Goal: Task Accomplishment & Management: Use online tool/utility

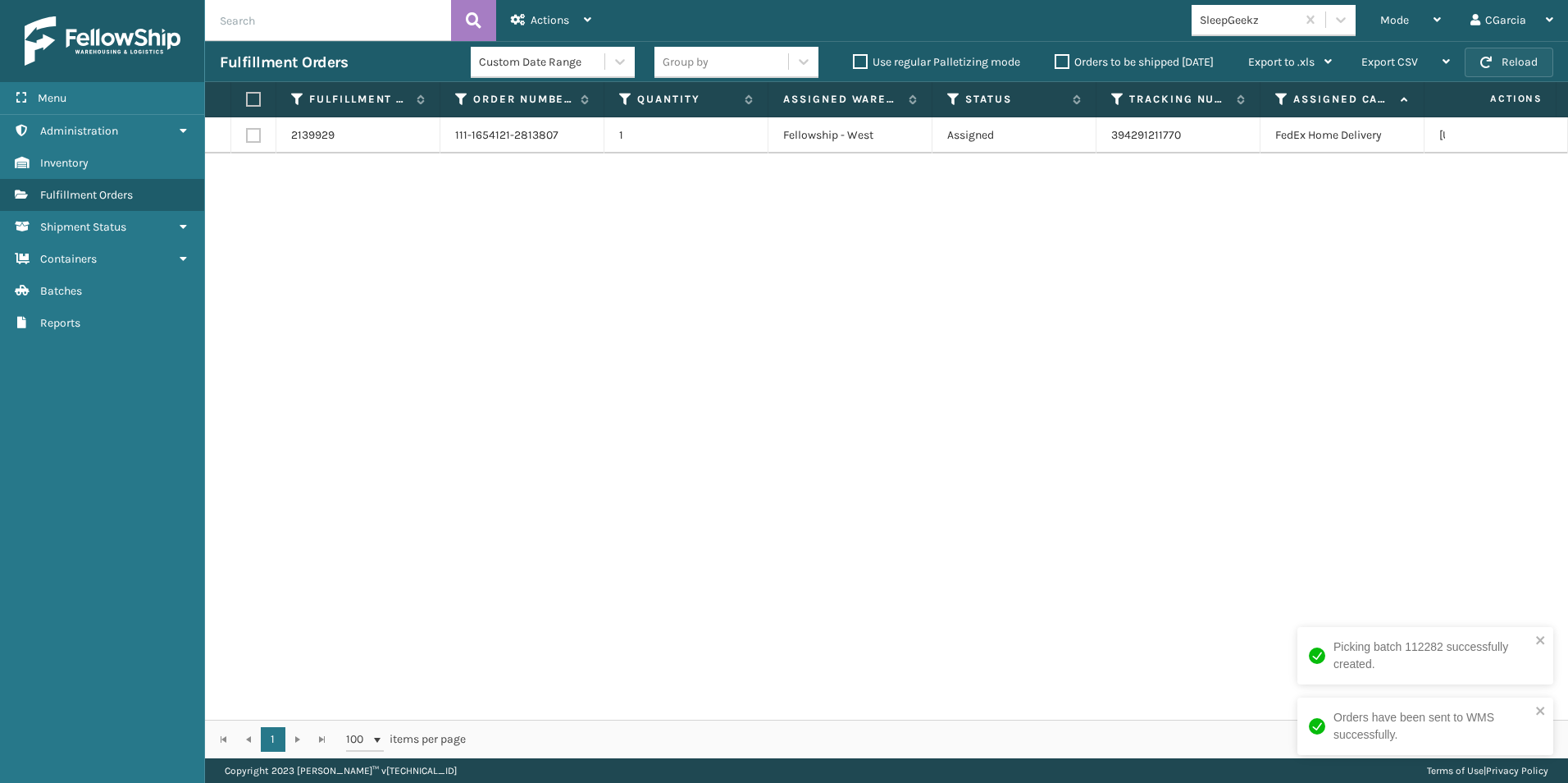
click at [1517, 52] on button "Reload" at bounding box center [1509, 62] width 89 height 30
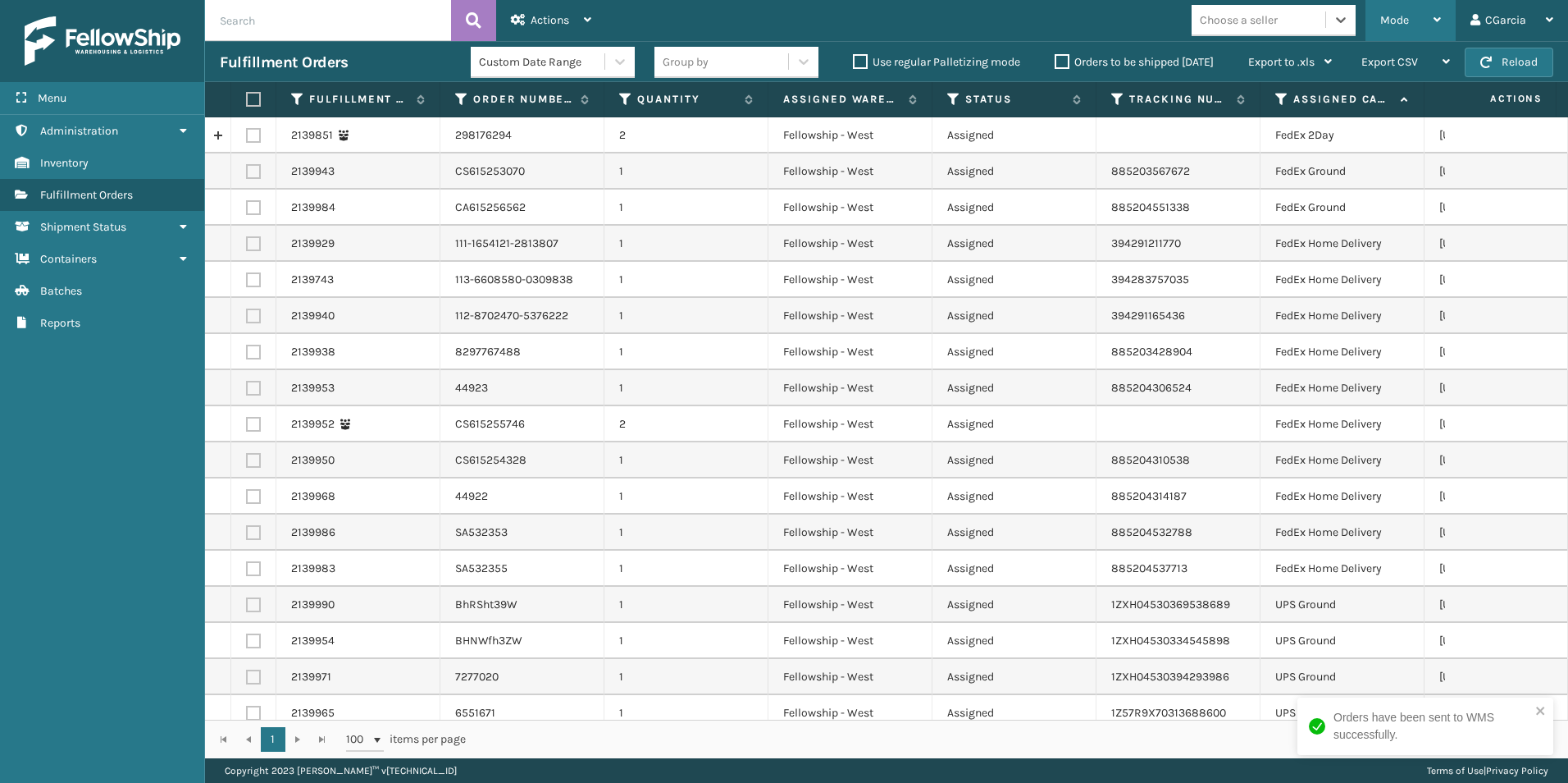
click at [1407, 30] on div "Mode" at bounding box center [1409, 20] width 61 height 41
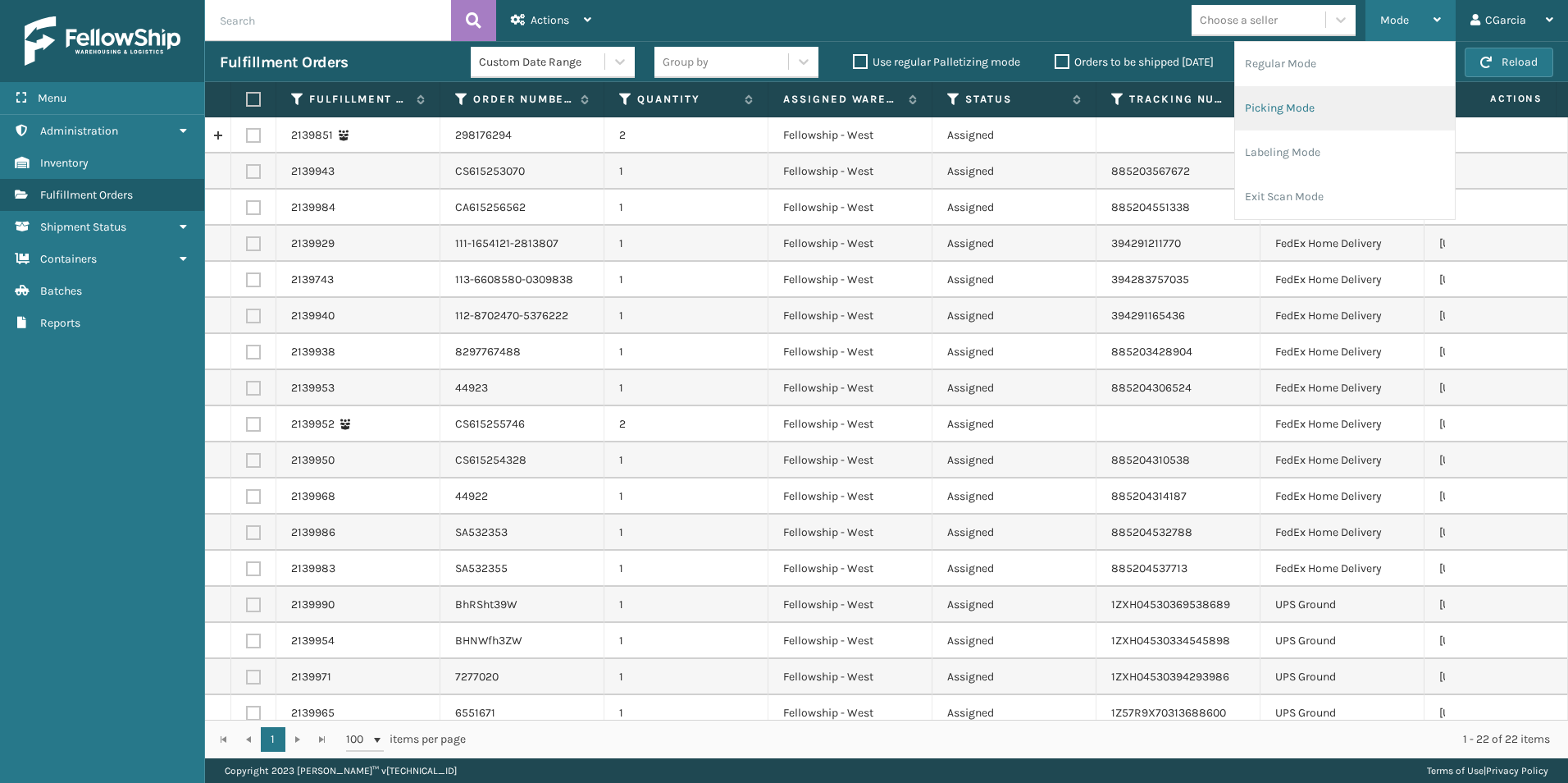
click at [1287, 111] on li "Picking Mode" at bounding box center [1344, 108] width 220 height 44
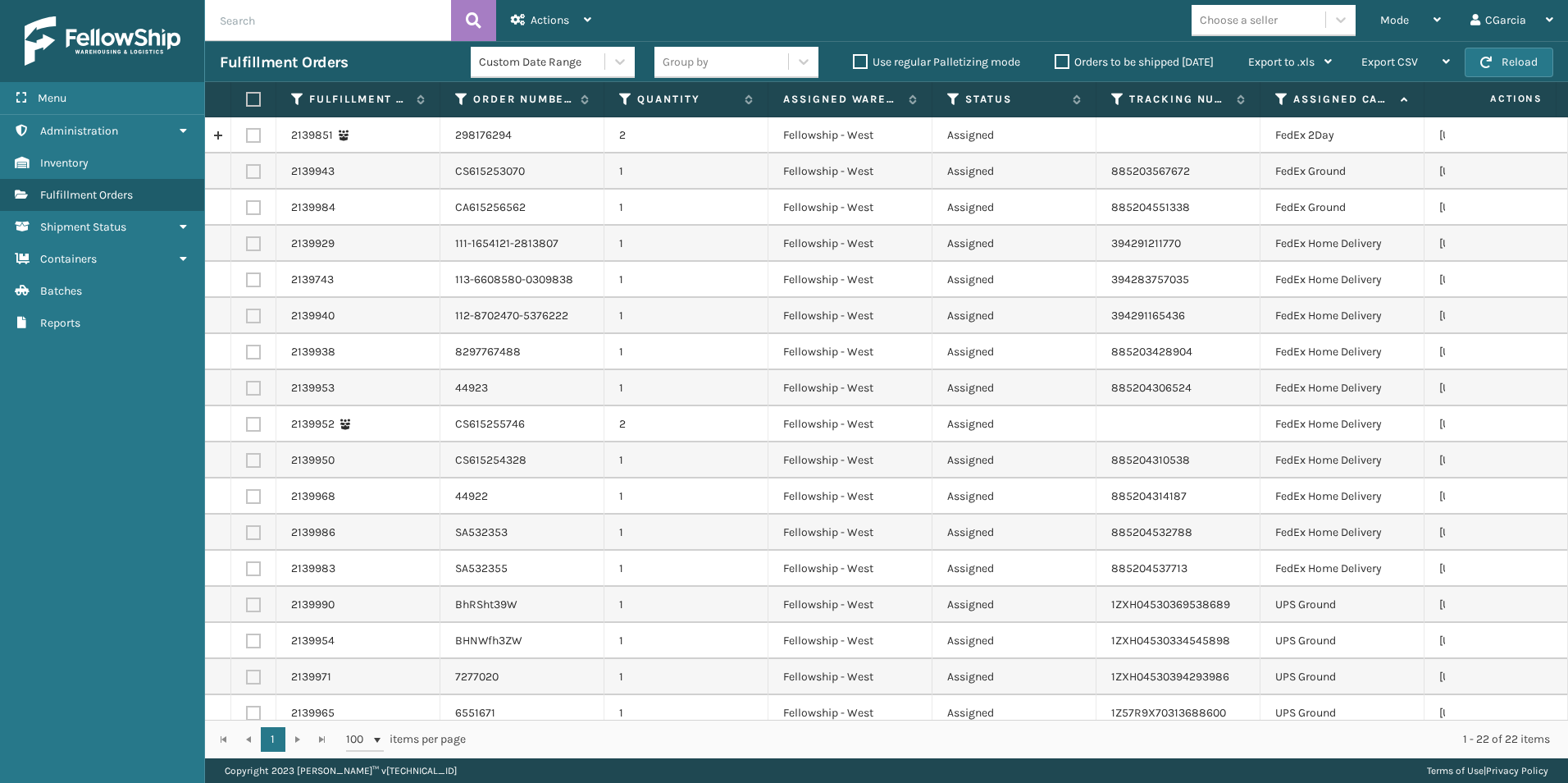
click at [1294, 19] on div "Choose a seller" at bounding box center [1258, 20] width 134 height 27
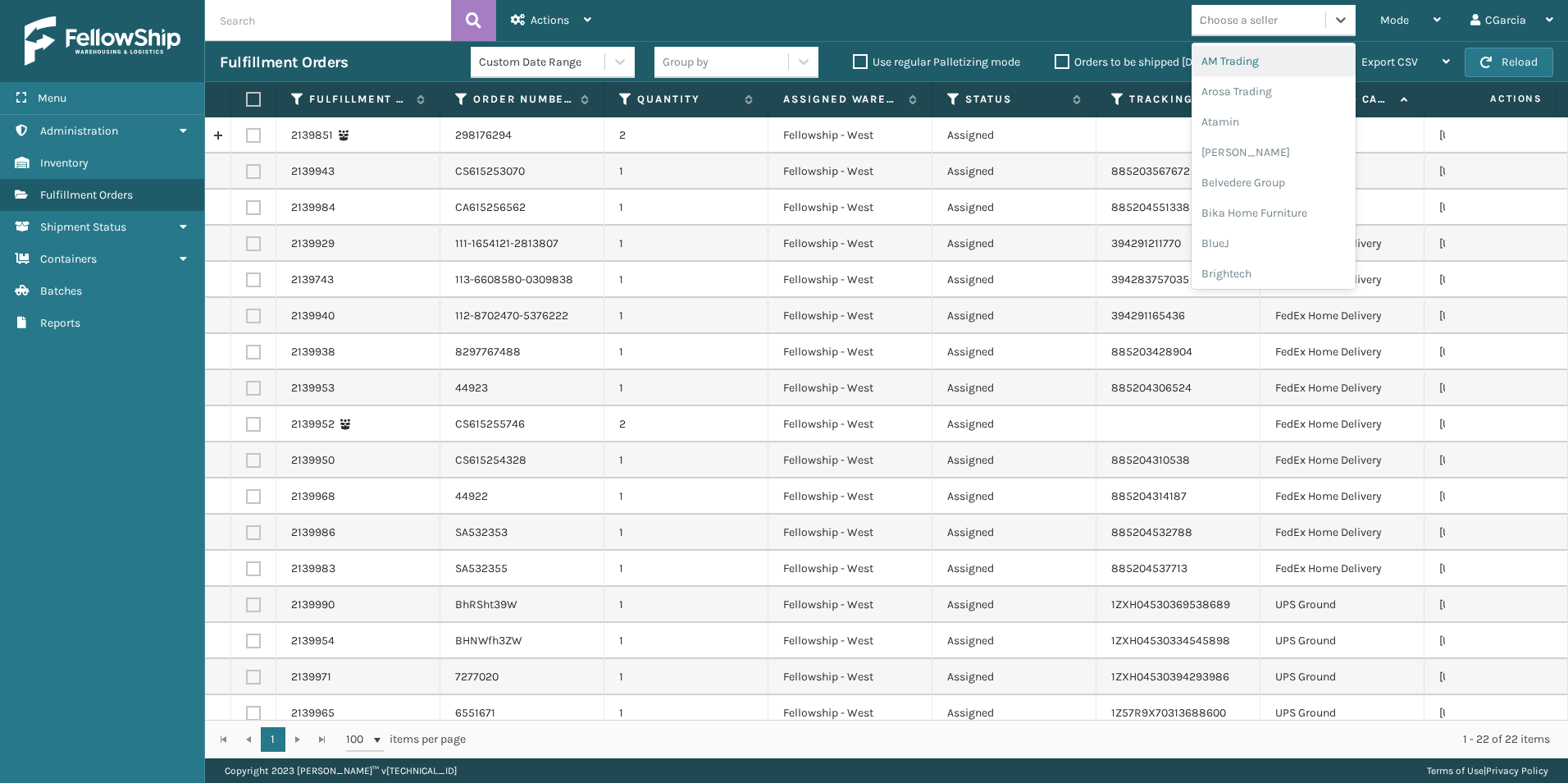
type input "sl"
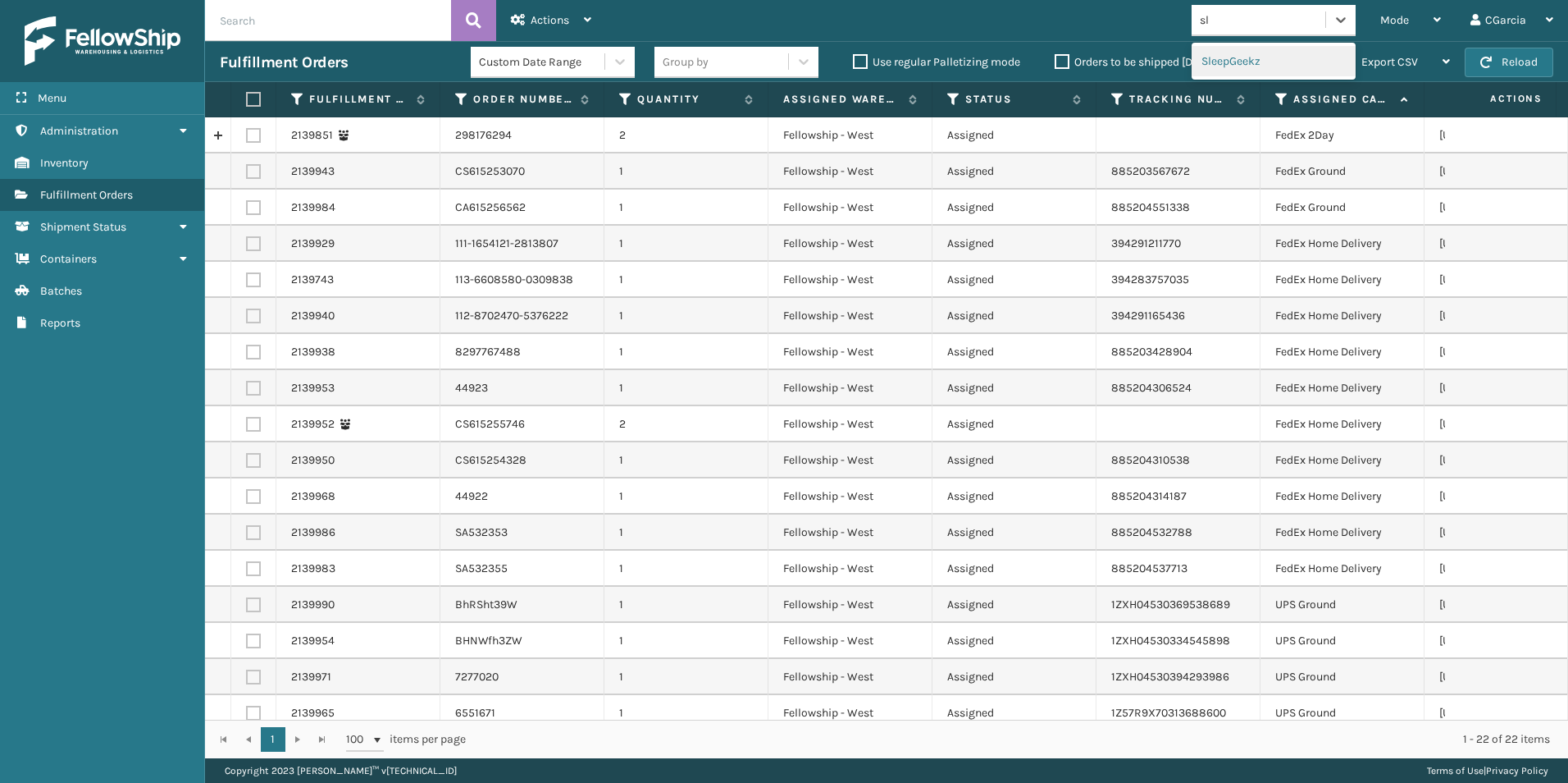
click at [1268, 57] on div "SleepGeekz" at bounding box center [1273, 61] width 164 height 30
click at [1428, 12] on div "Mode" at bounding box center [1409, 20] width 61 height 41
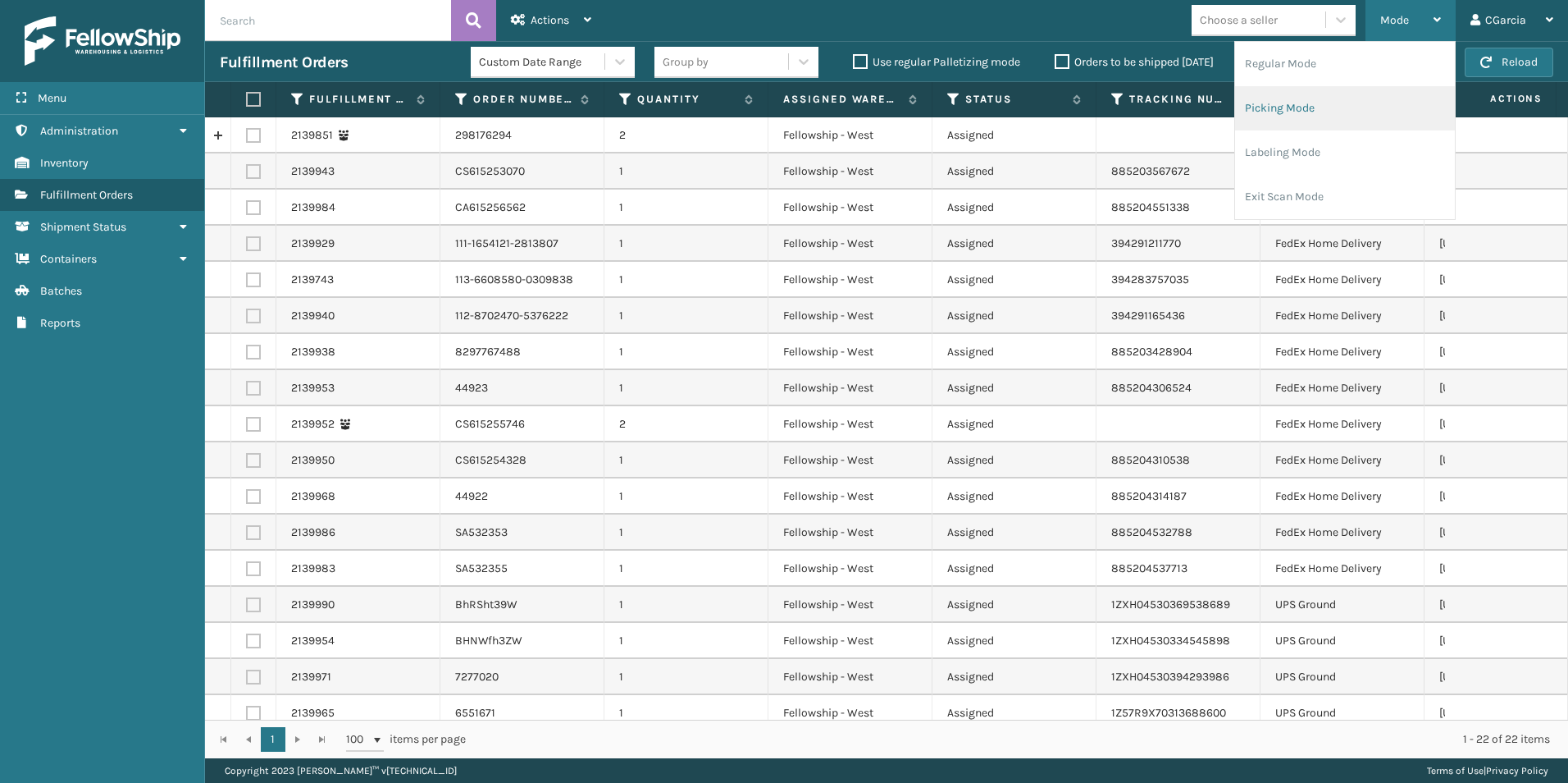
click at [1272, 108] on li "Picking Mode" at bounding box center [1344, 108] width 220 height 44
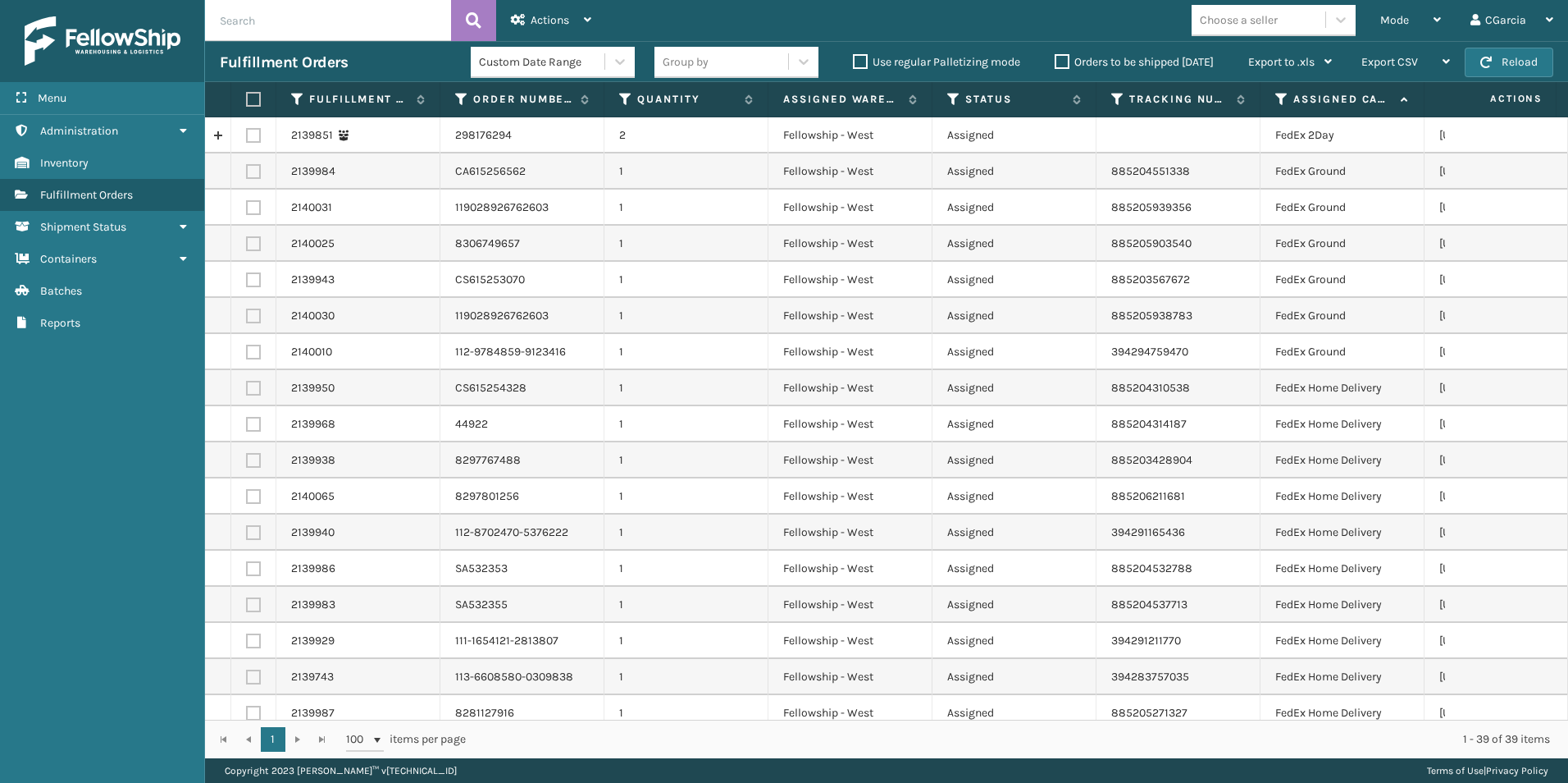
click at [1260, 27] on div "Choose a seller" at bounding box center [1238, 20] width 78 height 17
type input "slep"
click at [1253, 25] on div "slep" at bounding box center [1258, 20] width 134 height 27
click at [1253, 25] on div "Choose a seller" at bounding box center [1238, 20] width 78 height 17
type input "sleep"
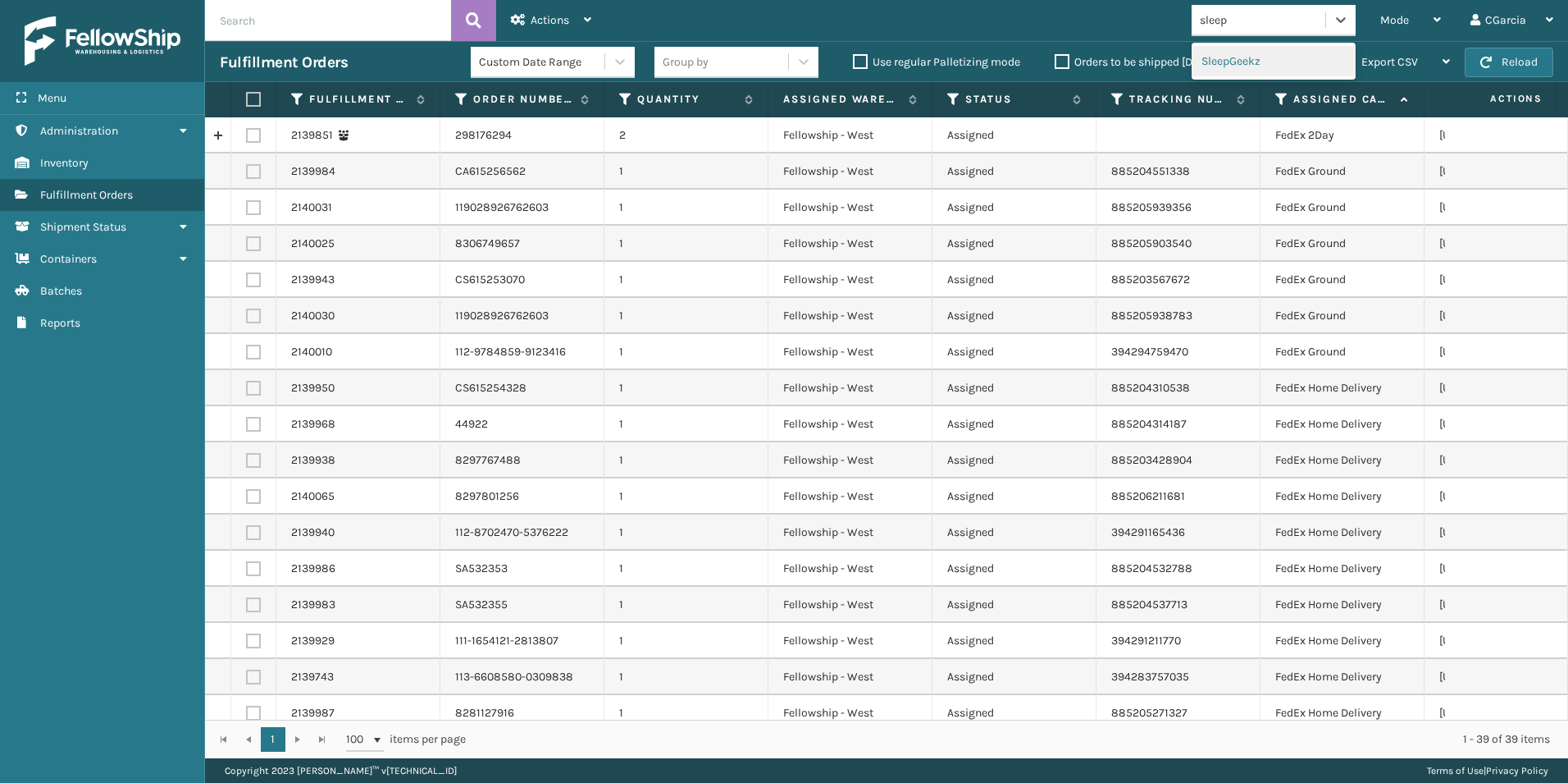
click at [1235, 56] on div "SleepGeekz" at bounding box center [1273, 61] width 164 height 30
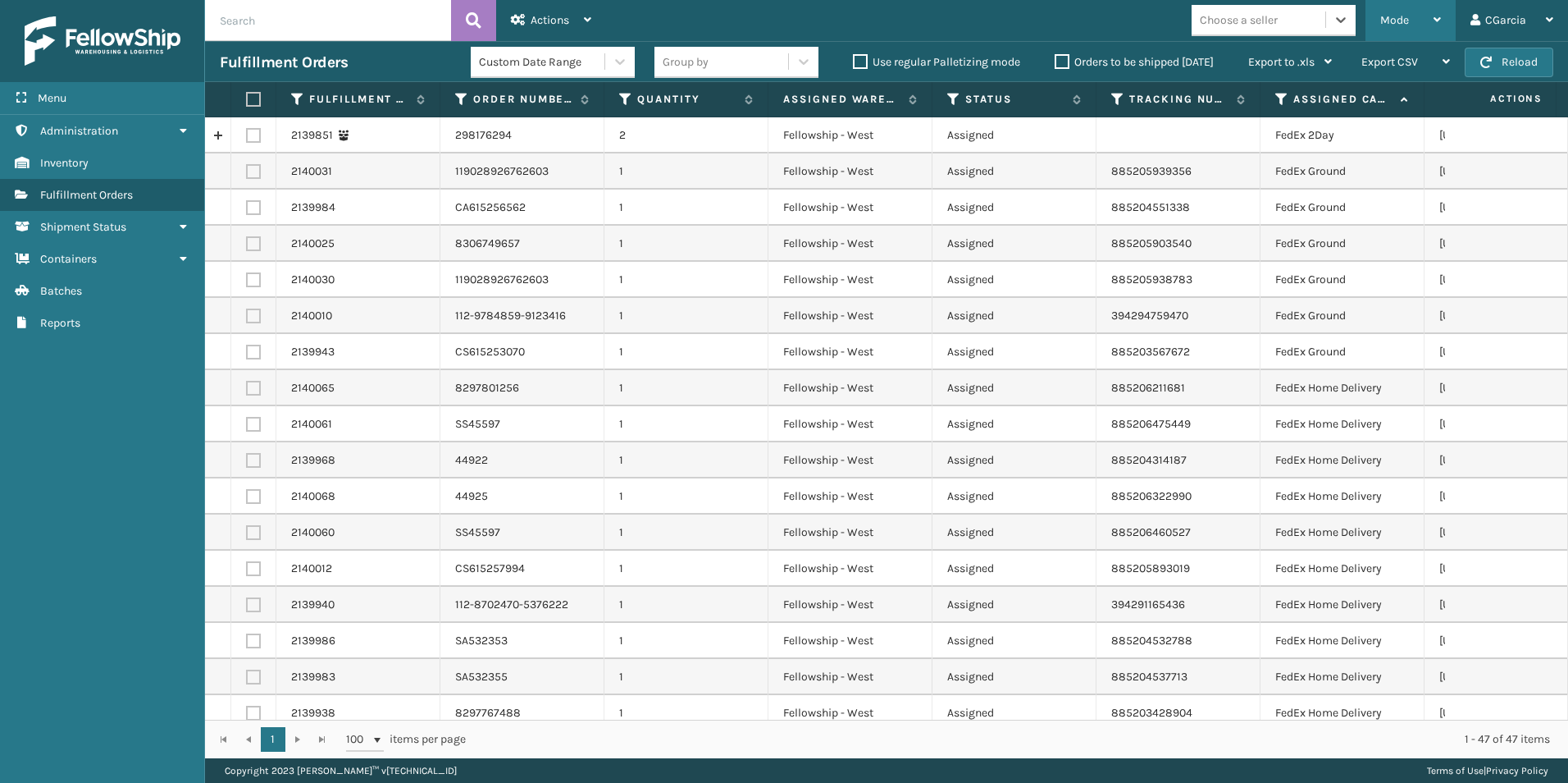
click at [1390, 22] on span "Mode" at bounding box center [1394, 19] width 29 height 14
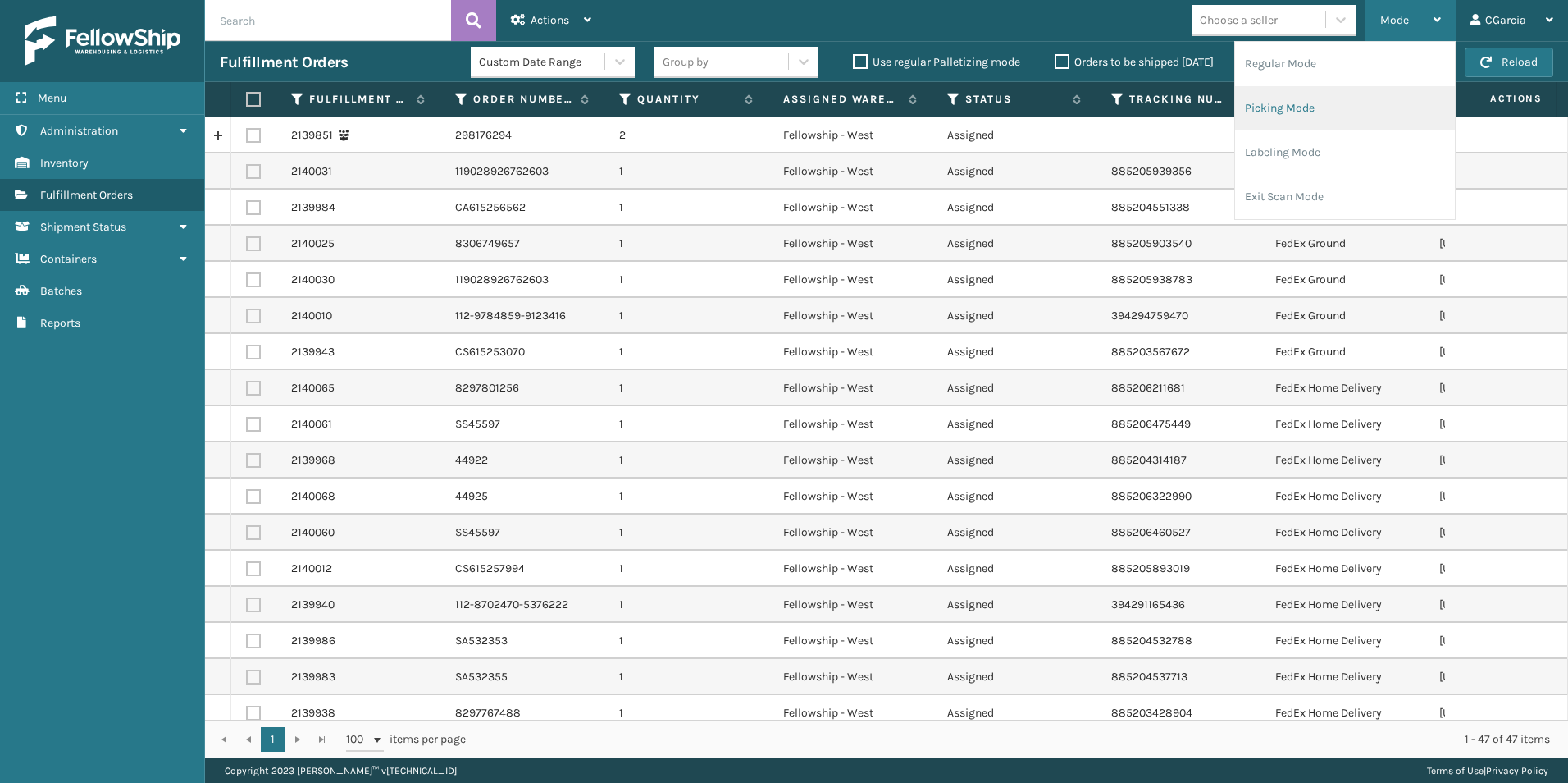
click at [1289, 114] on li "Picking Mode" at bounding box center [1344, 108] width 220 height 44
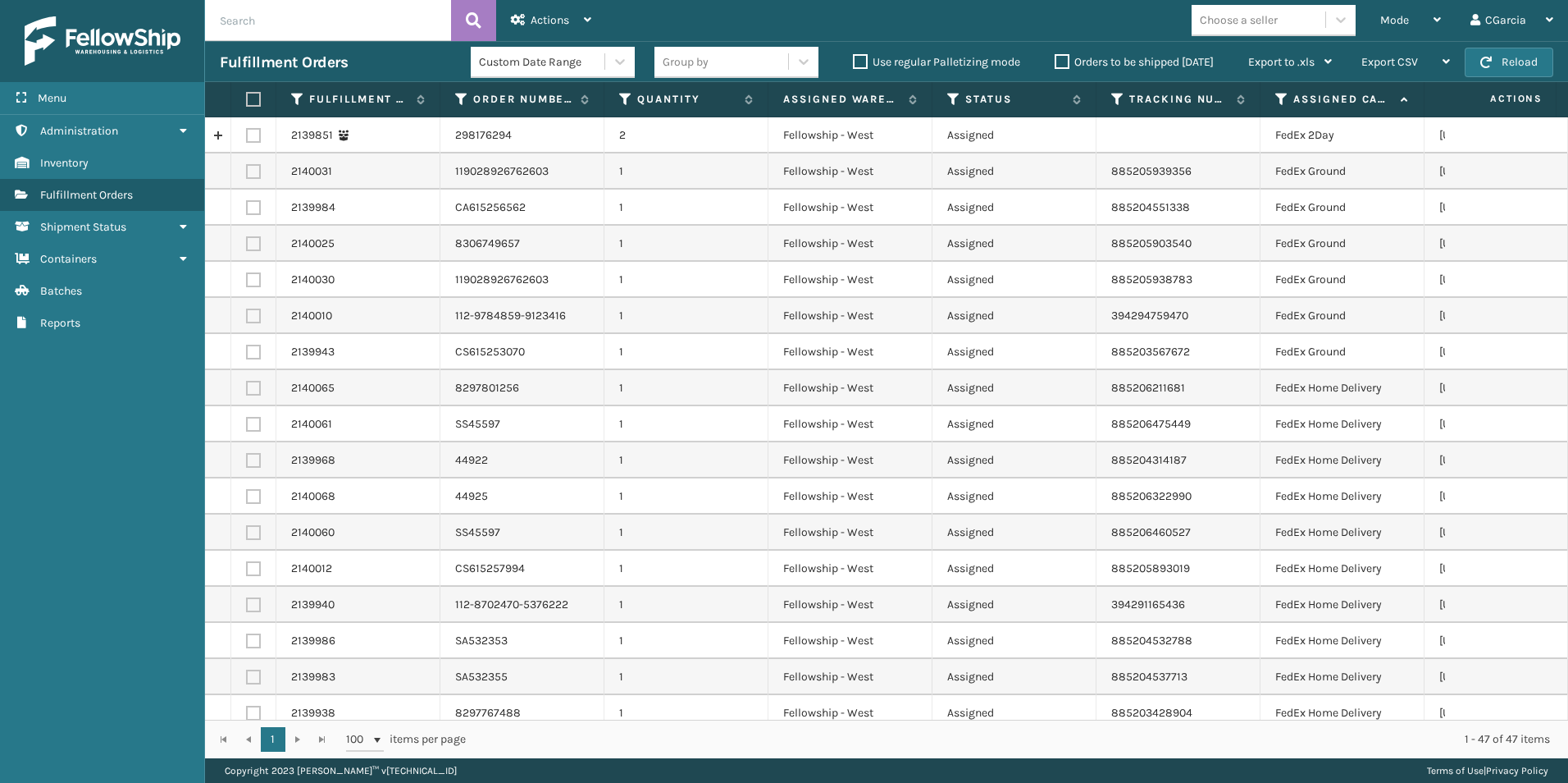
click at [1258, 13] on div "Choose a seller" at bounding box center [1238, 20] width 78 height 17
type input "sleep"
click at [1254, 49] on div "SleepGeekz" at bounding box center [1273, 61] width 164 height 30
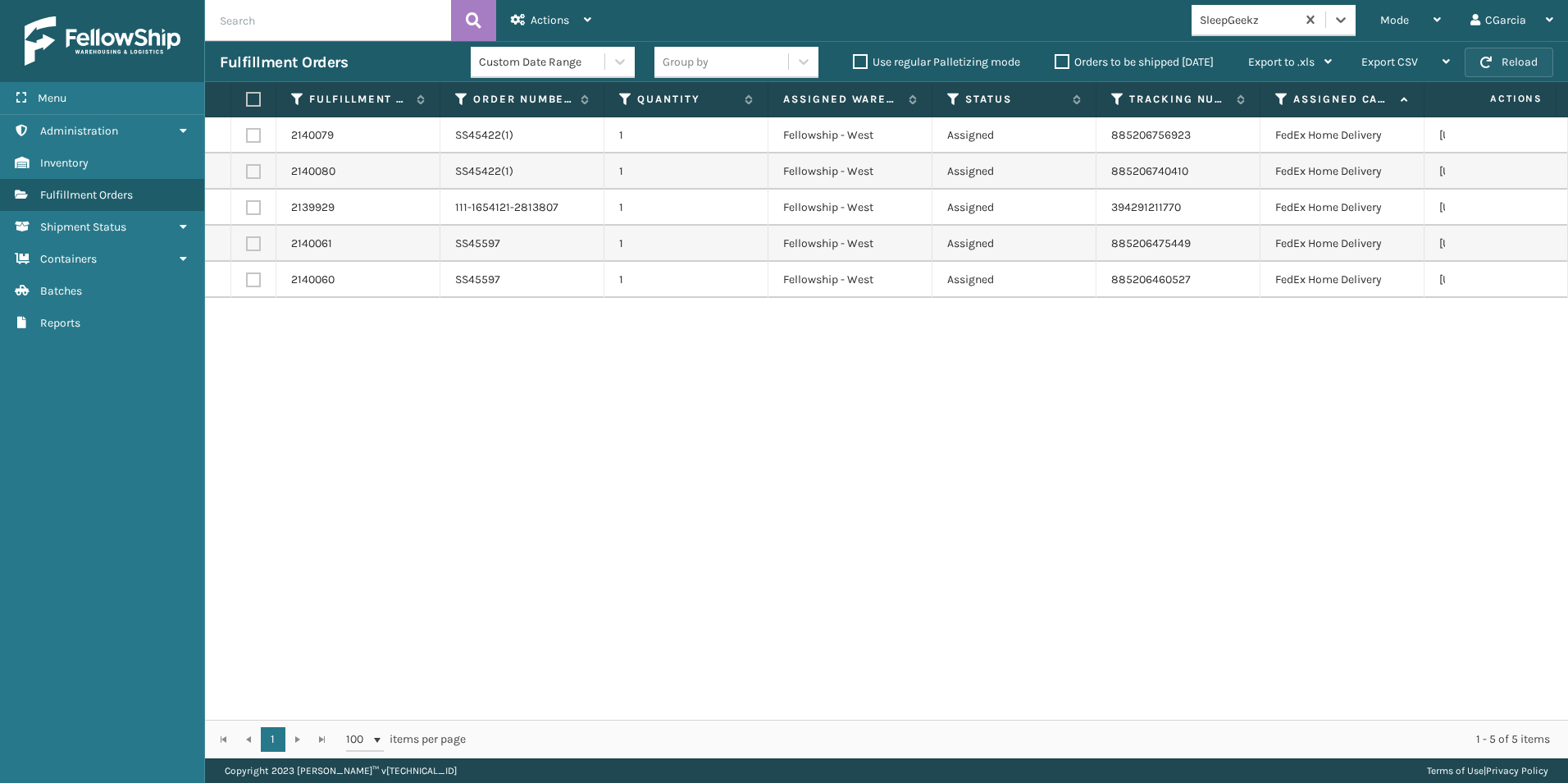
click at [1508, 65] on button "Reload" at bounding box center [1509, 62] width 89 height 30
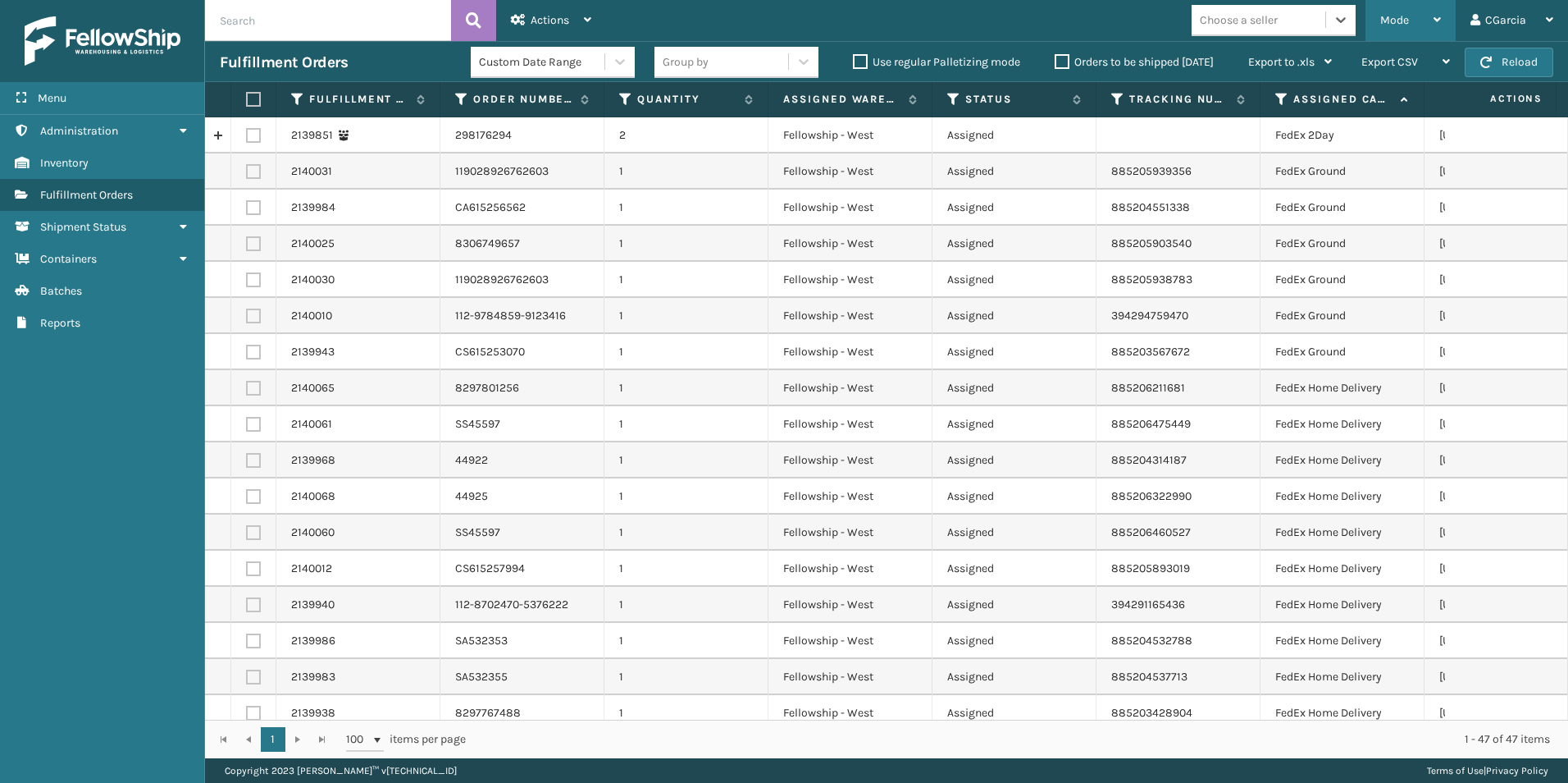
click at [1442, 22] on div "Mode Regular Mode Picking Mode Labeling Mode Exit Scan Mode" at bounding box center [1410, 20] width 91 height 41
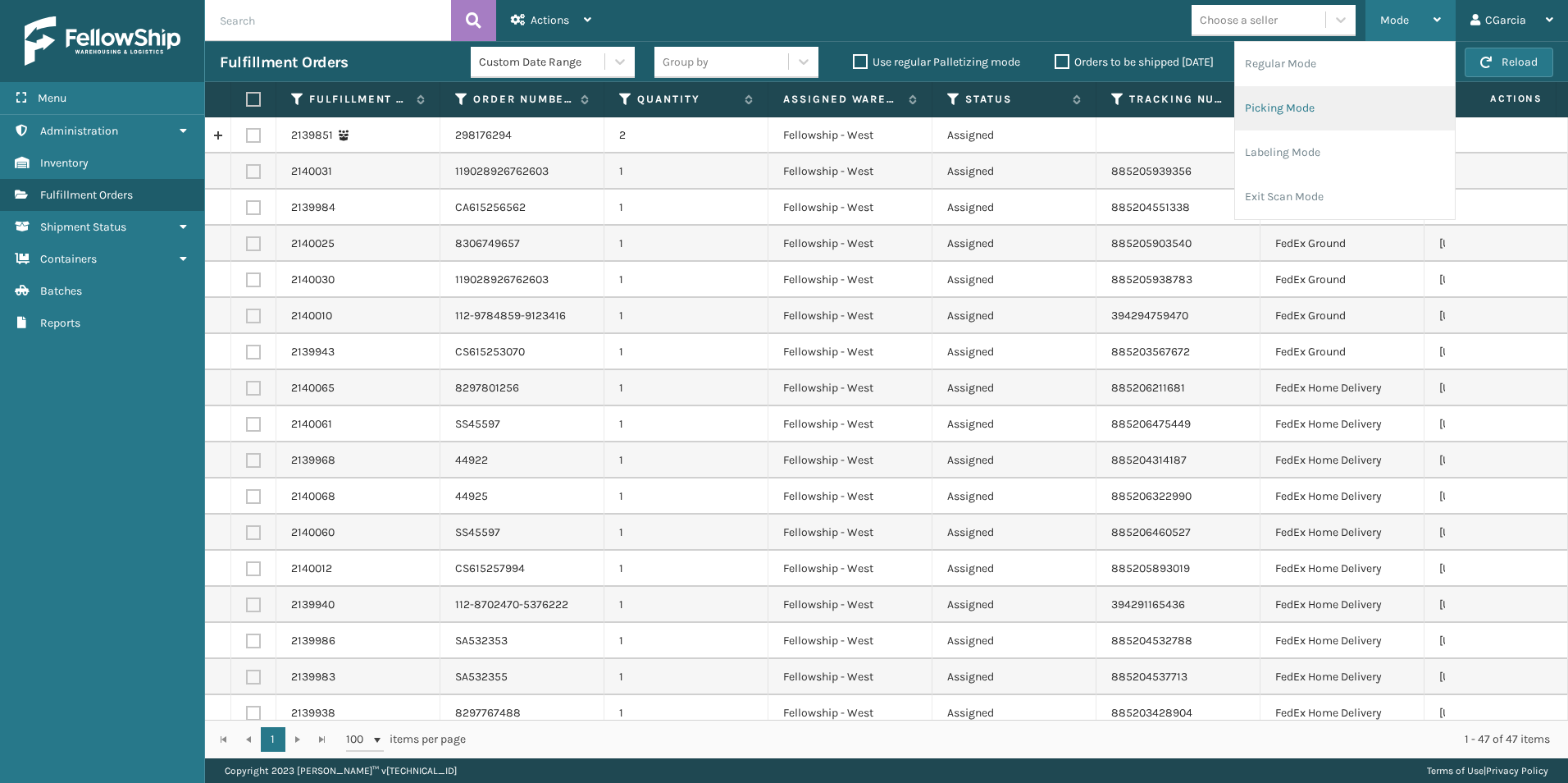
click at [1273, 111] on li "Picking Mode" at bounding box center [1344, 108] width 220 height 44
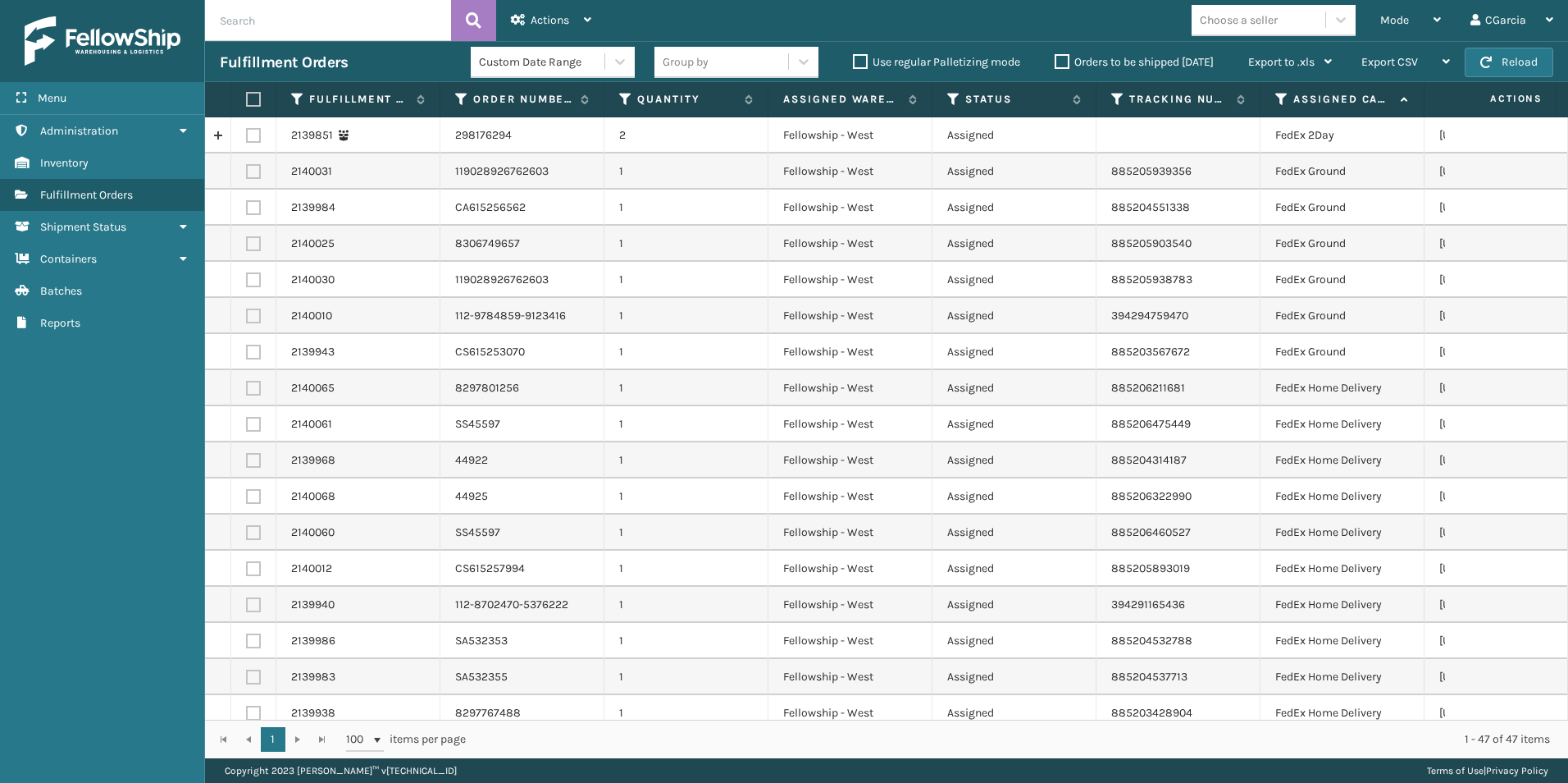
click at [1276, 20] on div "Choose a seller" at bounding box center [1238, 20] width 78 height 17
type input "slep"
drag, startPoint x: 1265, startPoint y: 27, endPoint x: 1176, endPoint y: 25, distance: 89.0
click at [1176, 25] on div "Mode Regular Mode Picking Mode Labeling Mode Exit Scan Mode option SleepGeekz, …" at bounding box center [1087, 20] width 962 height 41
click at [1413, 30] on div "Mode" at bounding box center [1409, 20] width 61 height 41
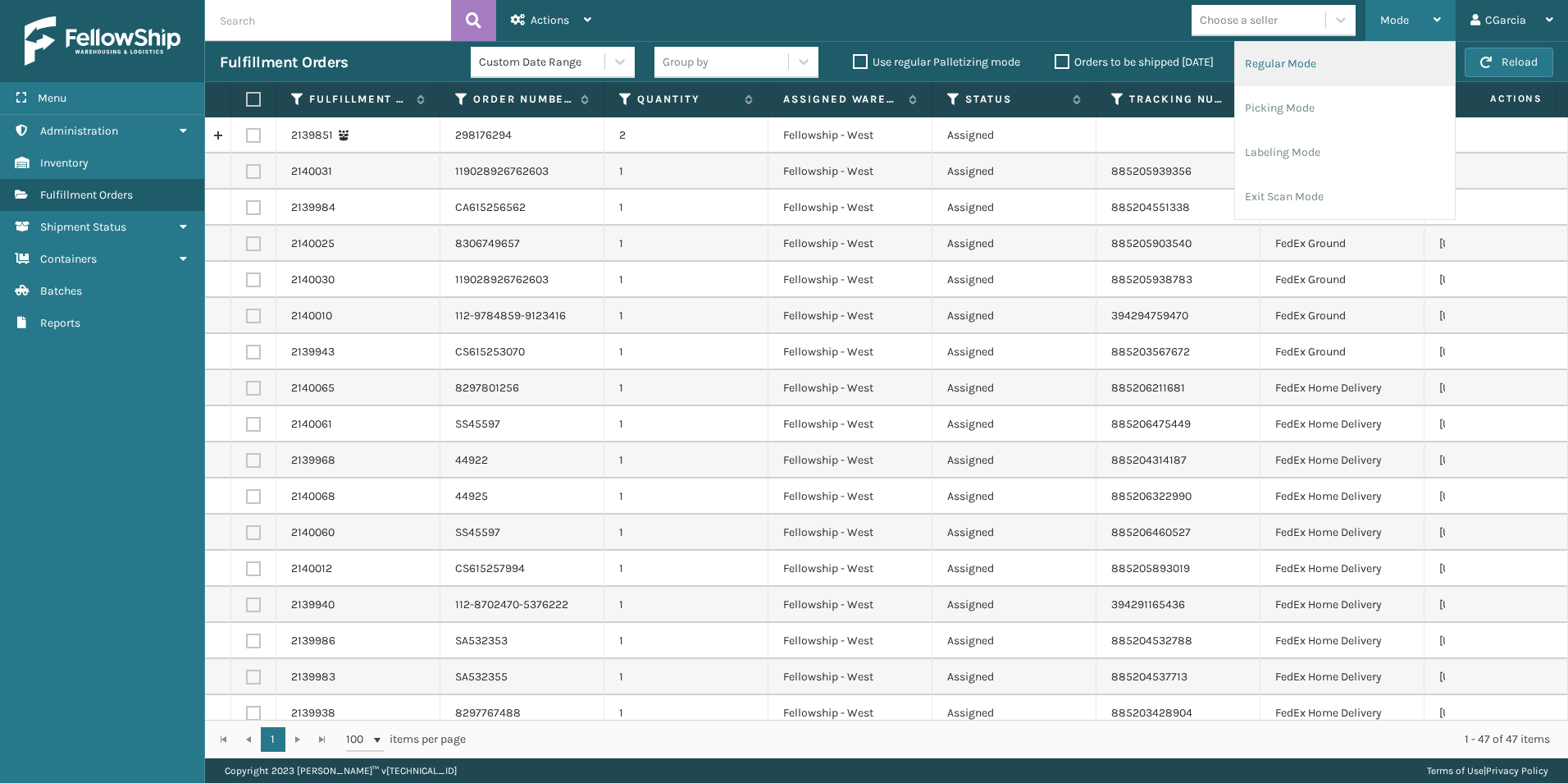
click at [1274, 71] on li "Regular Mode" at bounding box center [1344, 63] width 220 height 44
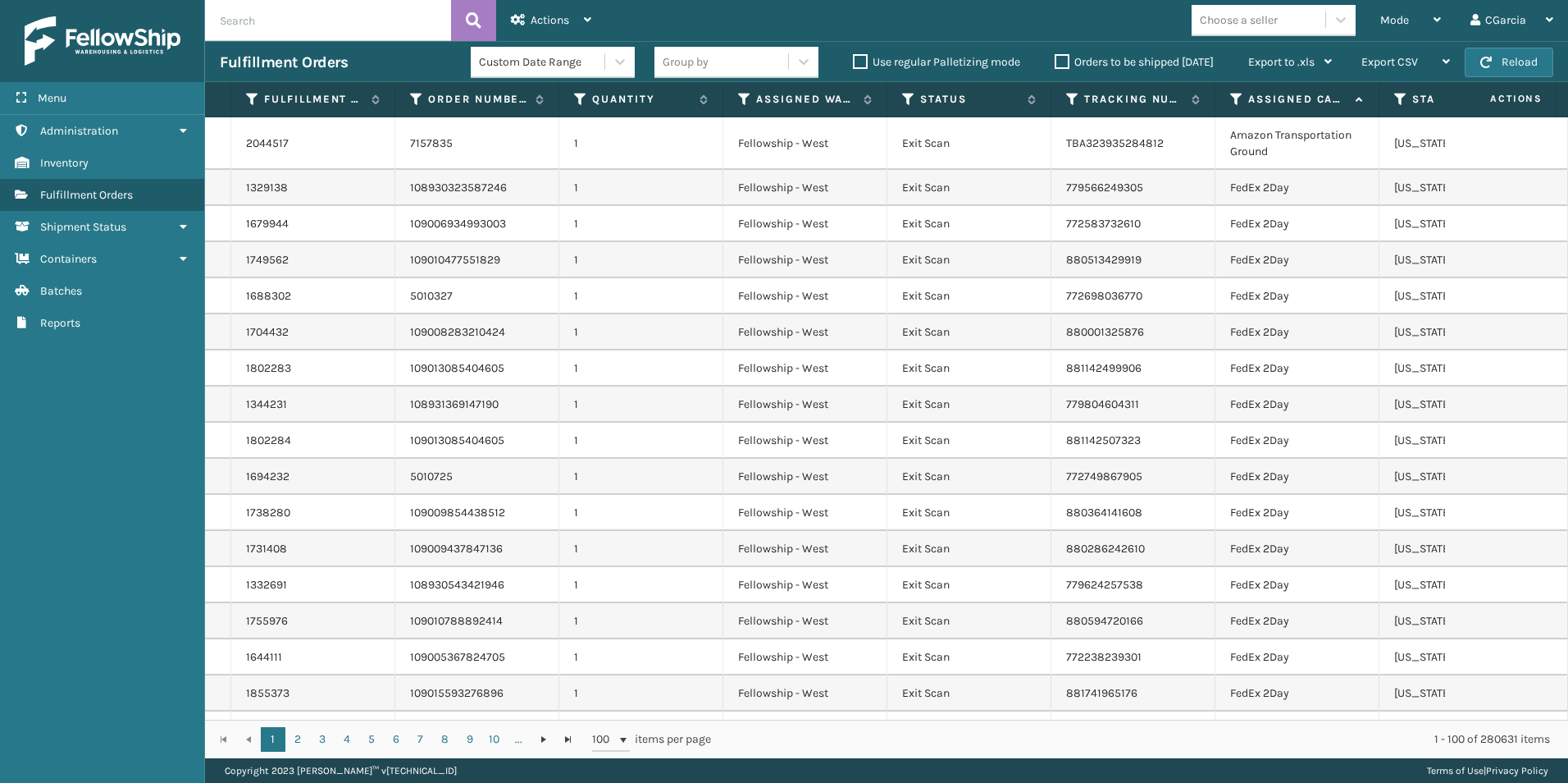
click at [315, 23] on input "text" at bounding box center [328, 20] width 246 height 41
paste input "2140080"
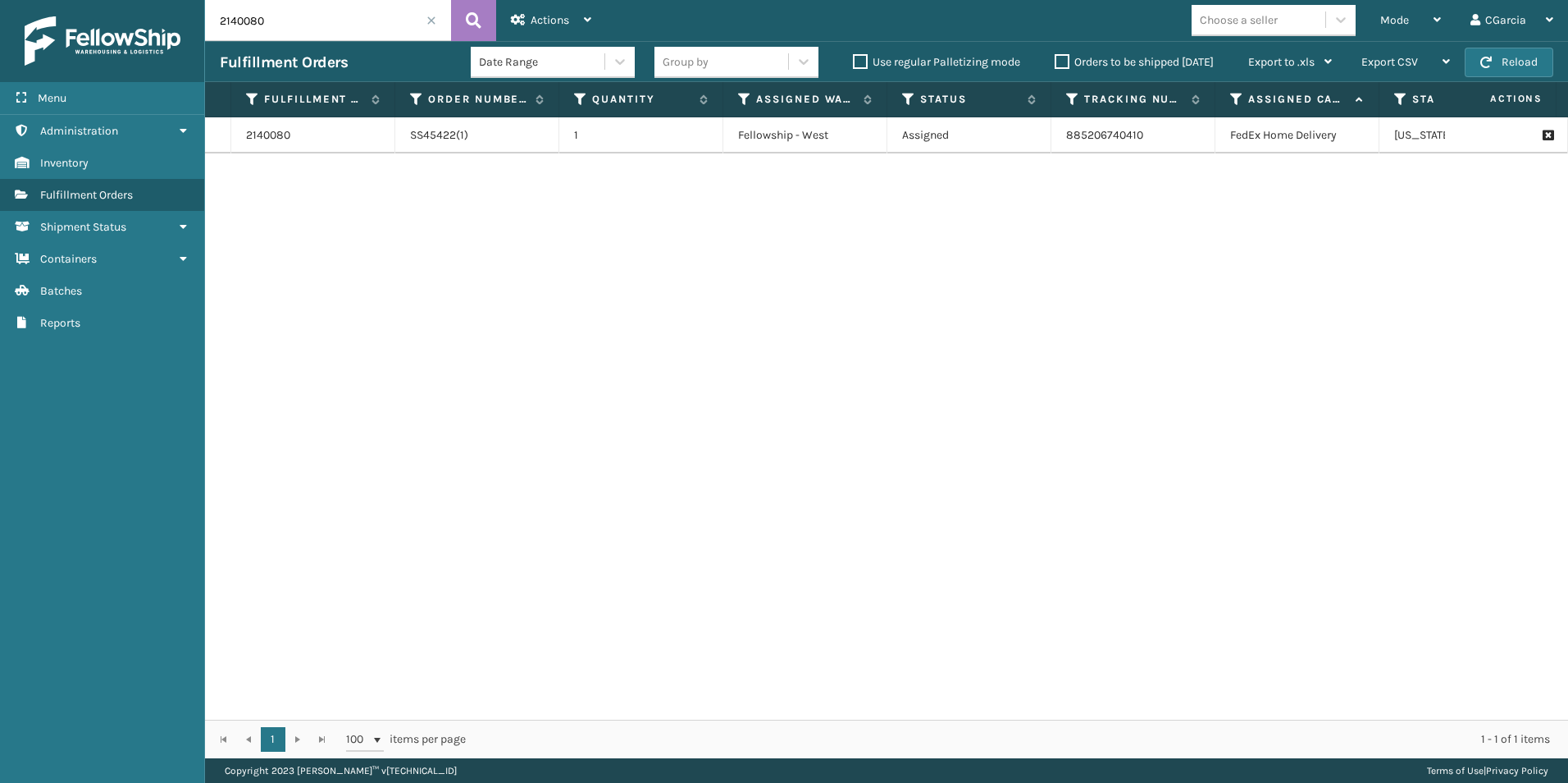
click at [351, 32] on input "2140080" at bounding box center [328, 20] width 246 height 41
paste input "79"
type input "2140079"
click at [1390, 24] on span "Mode" at bounding box center [1394, 19] width 29 height 14
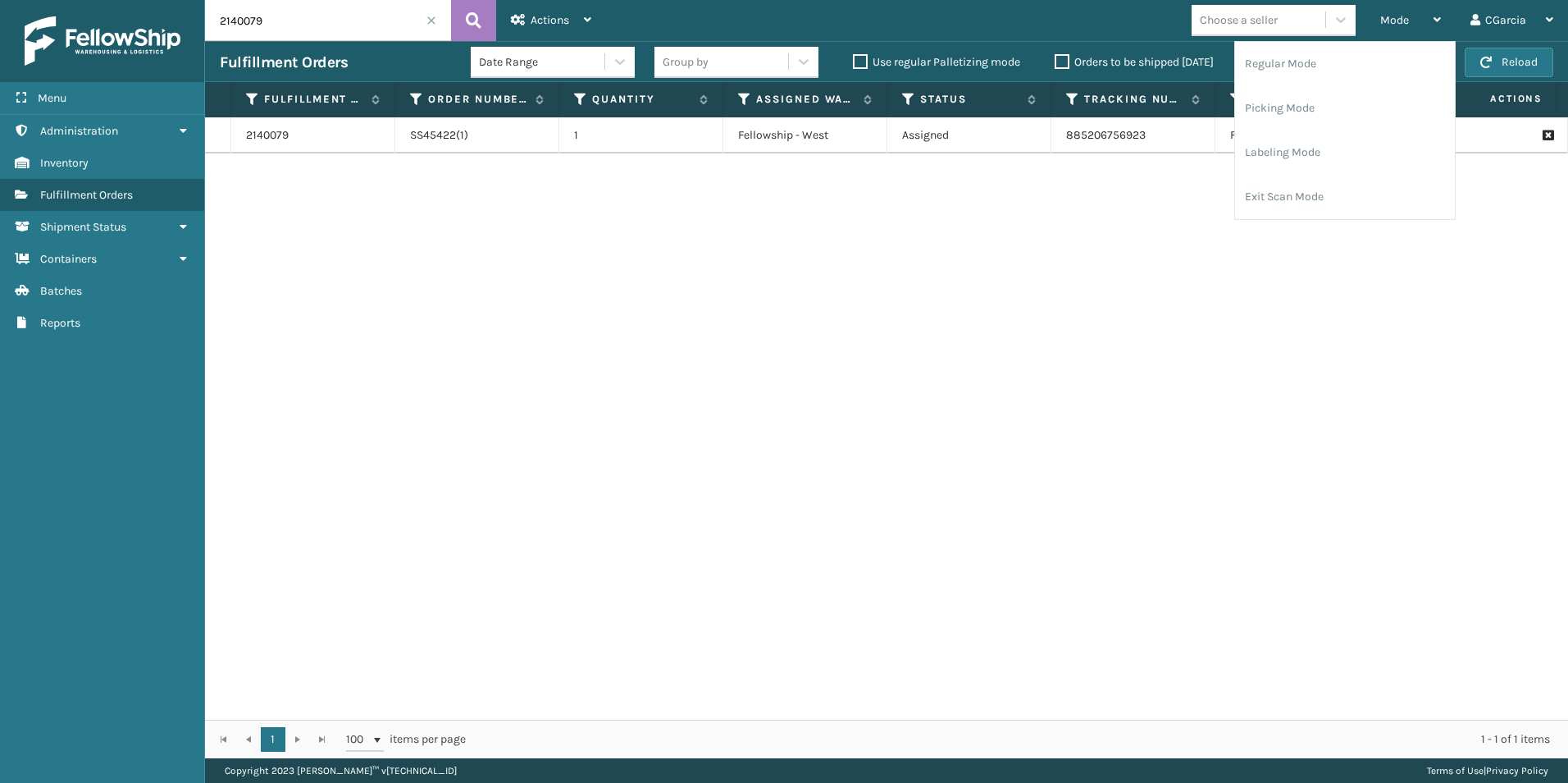
click at [1241, 17] on div "Choose a seller" at bounding box center [1238, 20] width 78 height 17
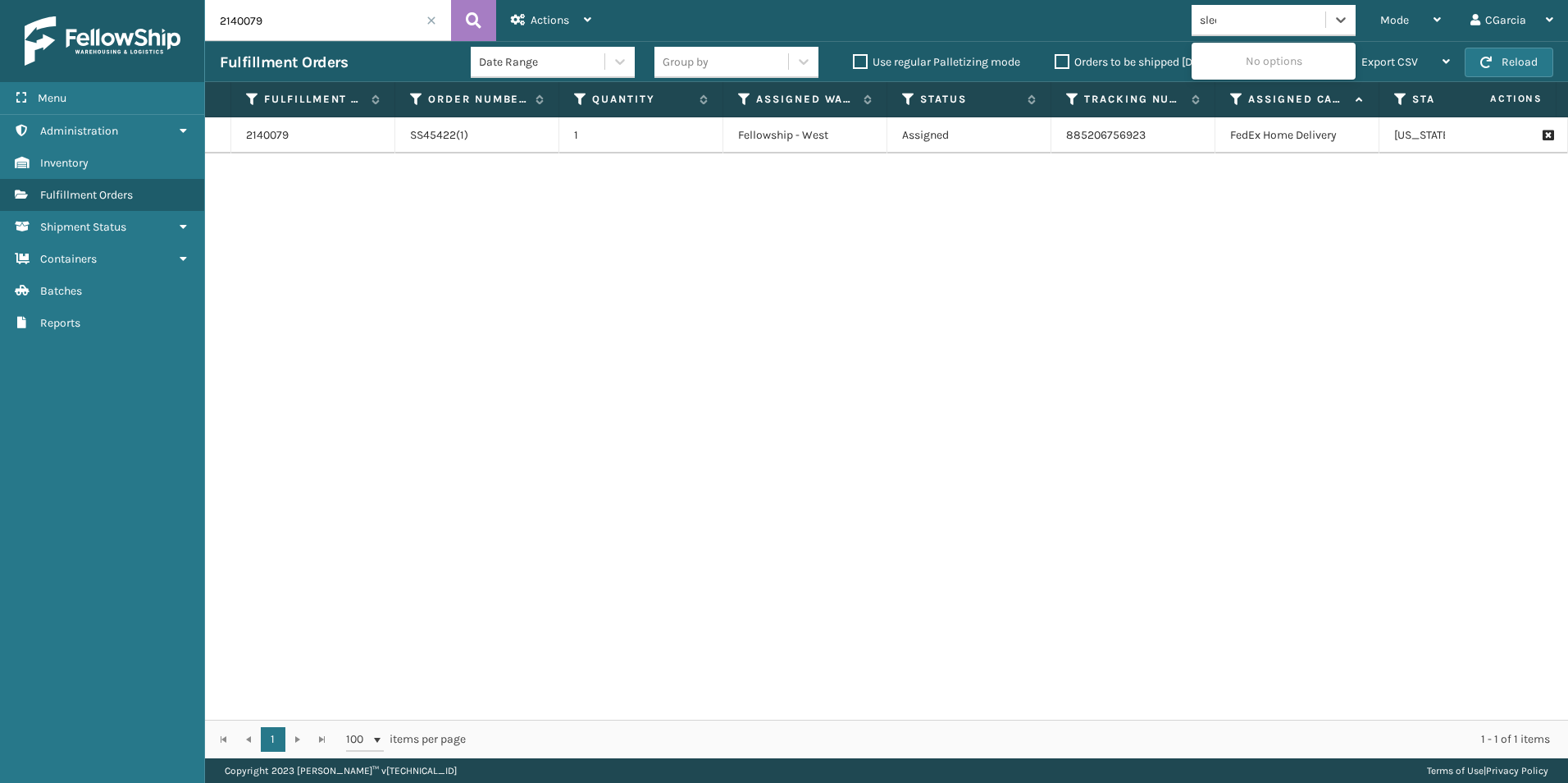
type input "sleep"
click at [1258, 63] on div "SleepGeekz" at bounding box center [1273, 61] width 164 height 30
click at [1415, 26] on div "Mode" at bounding box center [1409, 20] width 61 height 41
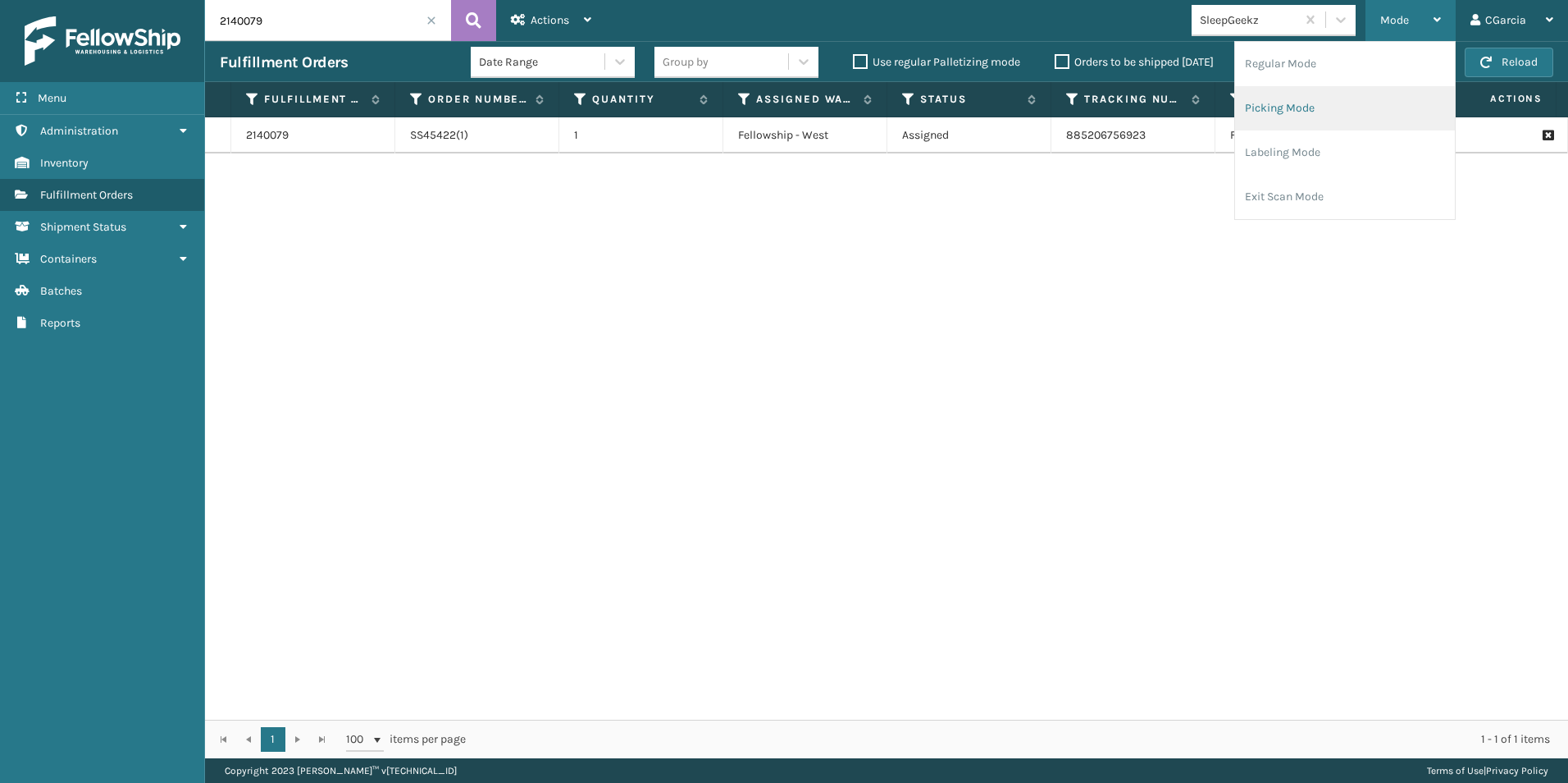
click at [1288, 111] on li "Picking Mode" at bounding box center [1344, 108] width 220 height 44
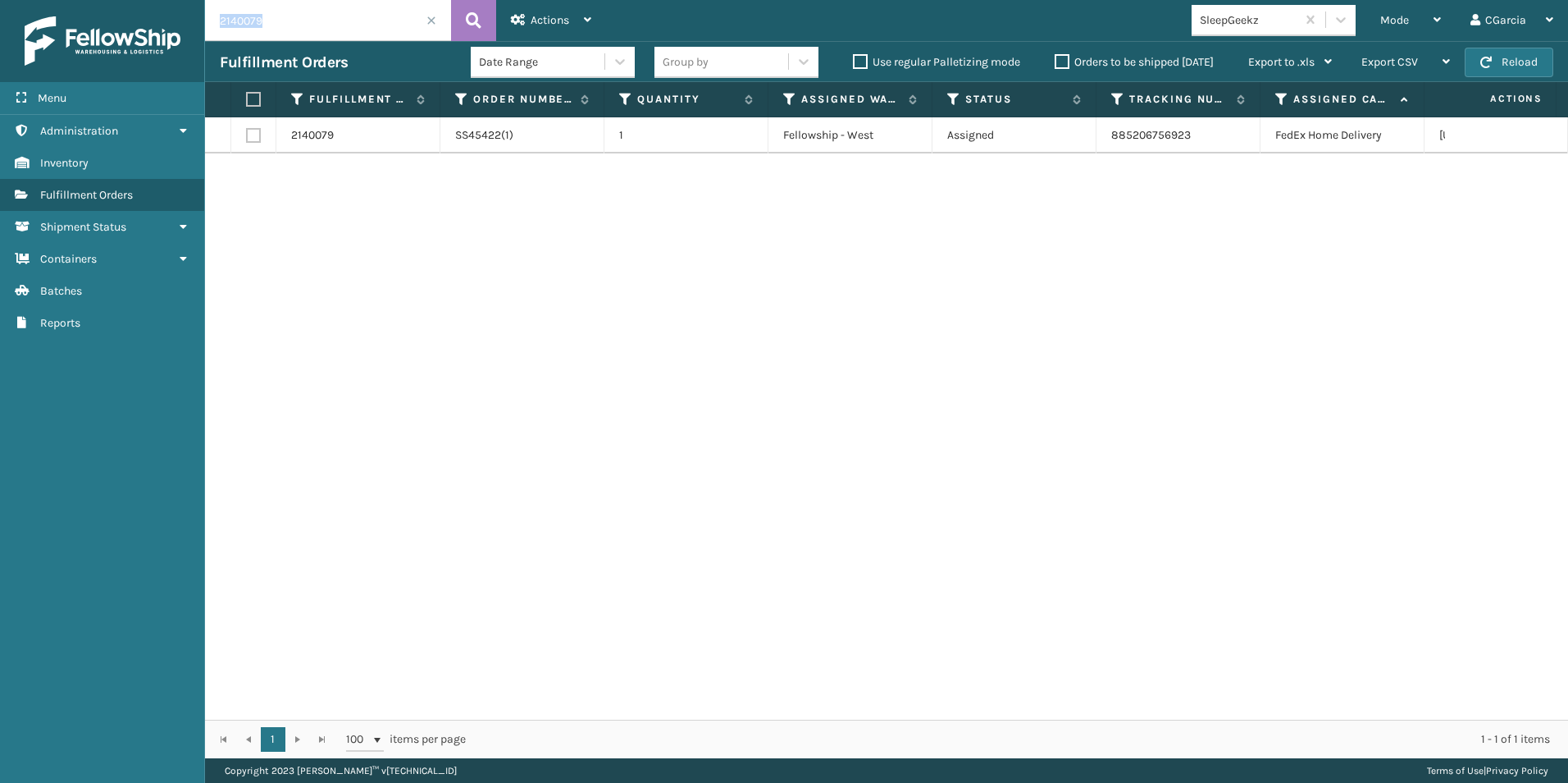
click at [437, 24] on div "2140079" at bounding box center [328, 20] width 246 height 41
click at [433, 23] on span at bounding box center [431, 20] width 10 height 10
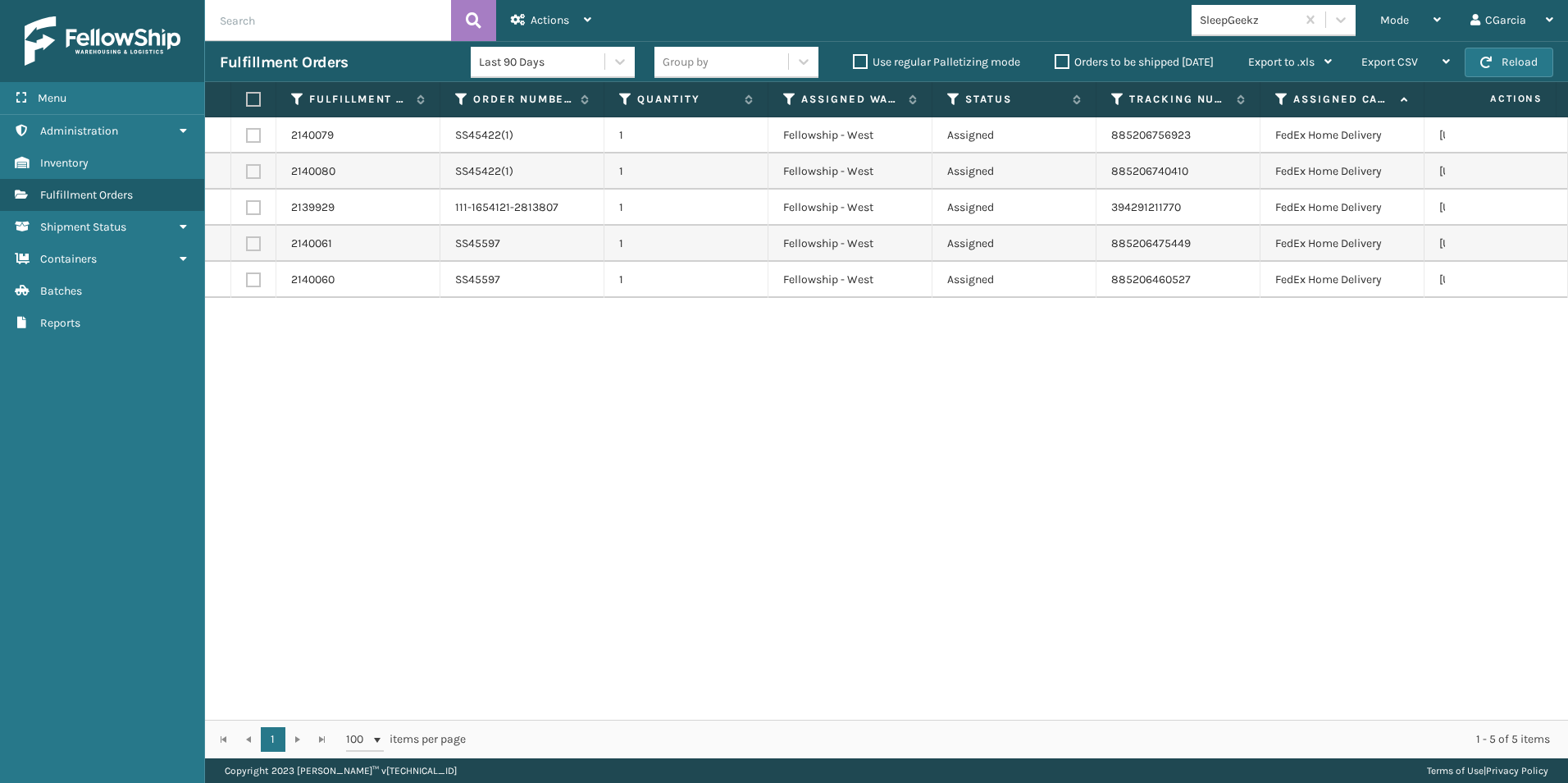
click at [326, 32] on input "text" at bounding box center [328, 20] width 246 height 41
paste input "2139811"
type input "2139811"
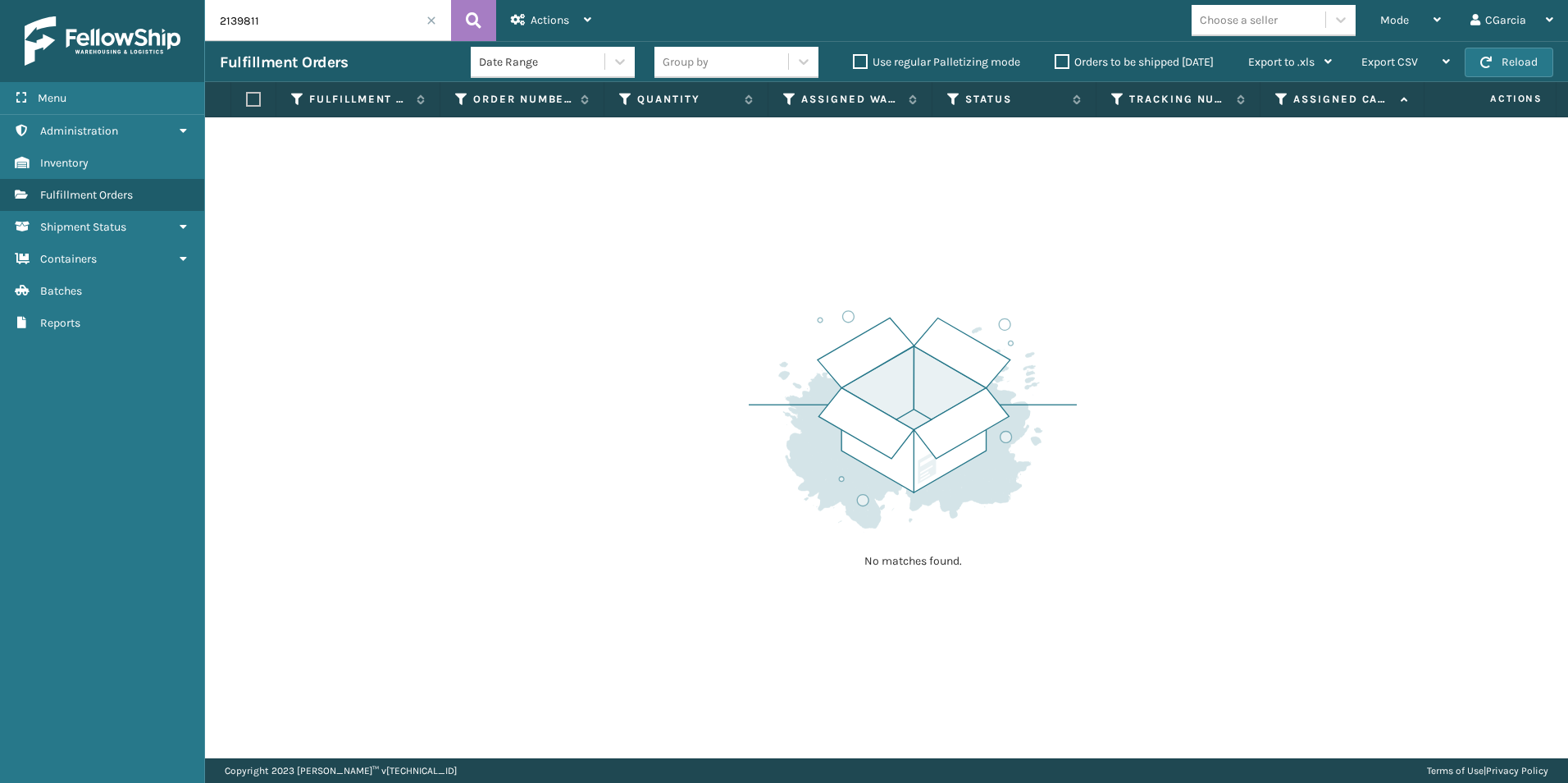
click at [1361, 21] on div "Choose a seller" at bounding box center [1278, 20] width 174 height 31
click at [1419, 32] on div "Mode" at bounding box center [1409, 20] width 61 height 41
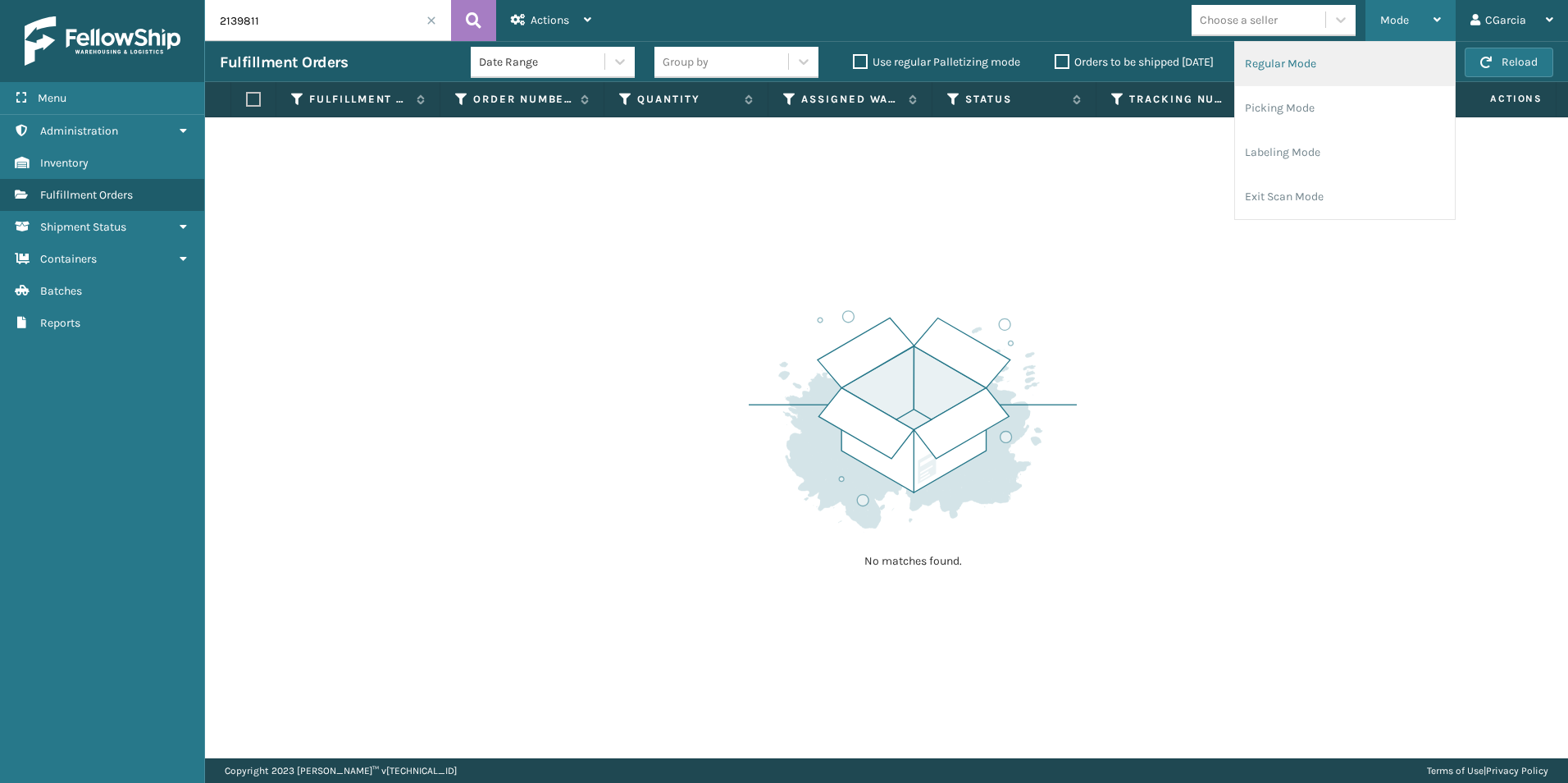
click at [1335, 48] on li "Regular Mode" at bounding box center [1344, 63] width 220 height 44
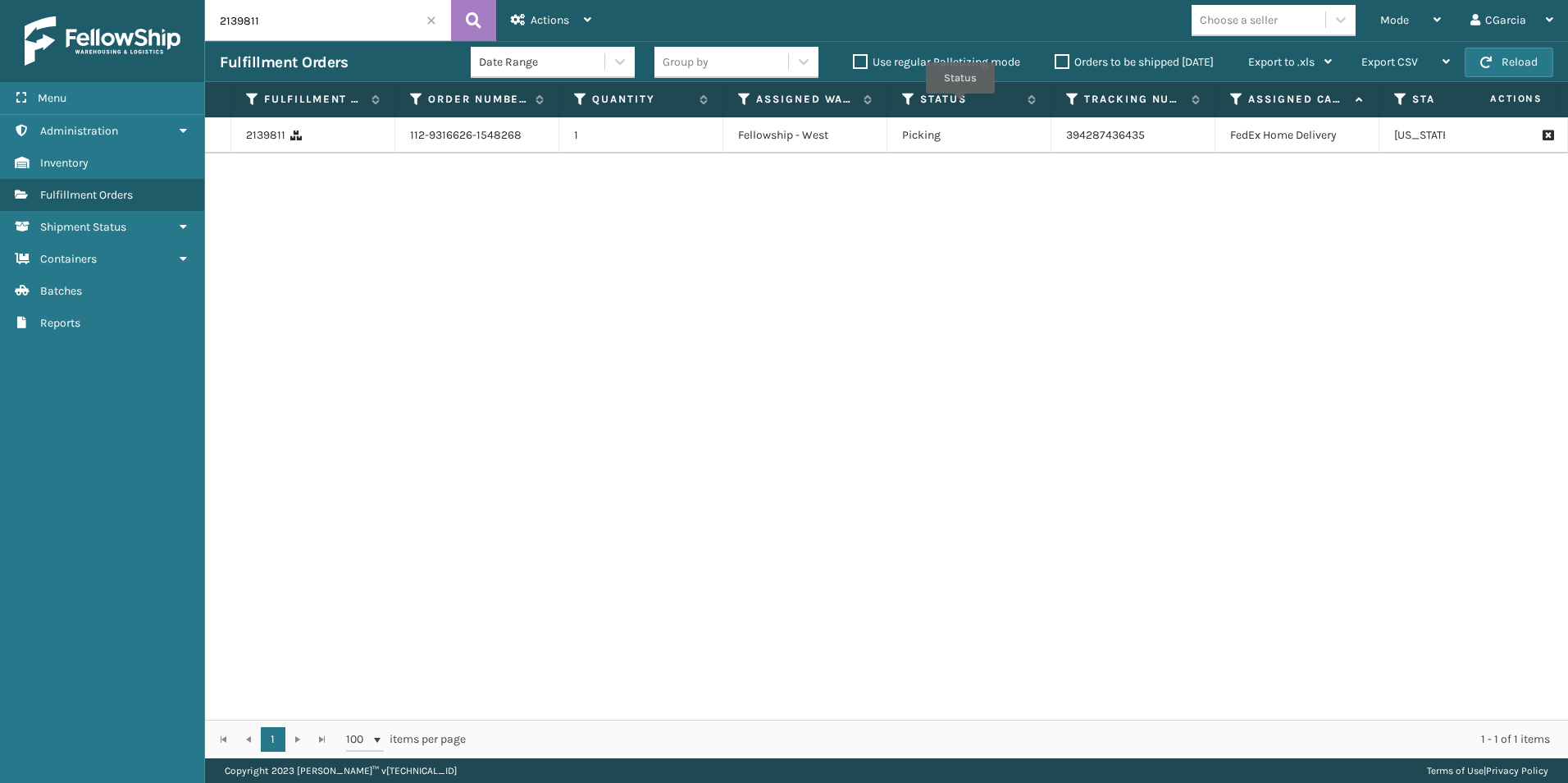
click at [1289, 132] on td "FedEx Home Delivery" at bounding box center [1296, 135] width 164 height 36
click at [326, 12] on input "2139811" at bounding box center [328, 20] width 246 height 41
